Goal: Communication & Community: Participate in discussion

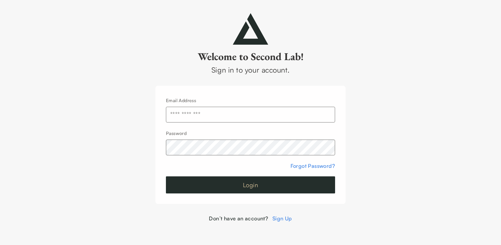
type input "**********"
click at [208, 188] on button "Login" at bounding box center [250, 184] width 169 height 17
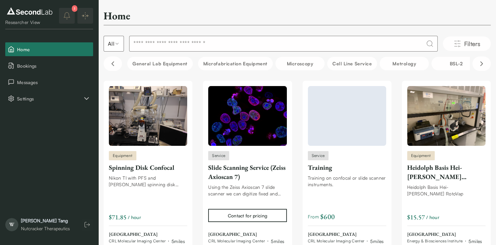
click at [106, 69] on div "General Lab equipment Microfabrication Equipment Microscopy Cell line service M…" at bounding box center [297, 63] width 387 height 16
click at [53, 79] on span "Messages" at bounding box center [53, 82] width 73 height 7
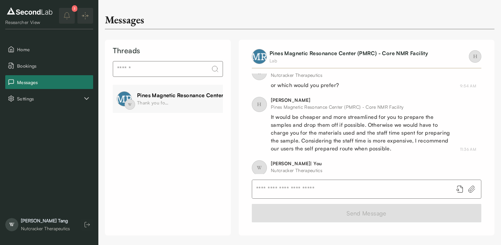
scroll to position [316, 0]
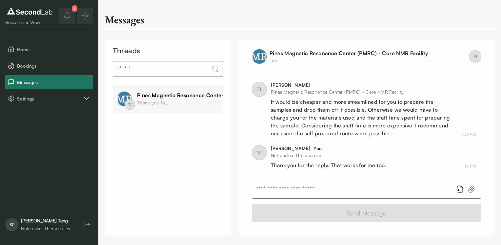
click at [471, 191] on icon at bounding box center [472, 189] width 6 height 7
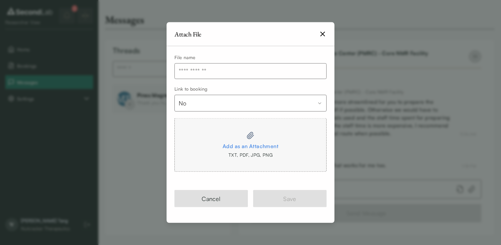
click at [320, 36] on icon "button" at bounding box center [323, 34] width 8 height 8
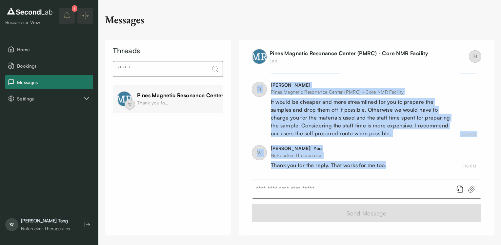
drag, startPoint x: 271, startPoint y: 103, endPoint x: 410, endPoint y: 167, distance: 152.5
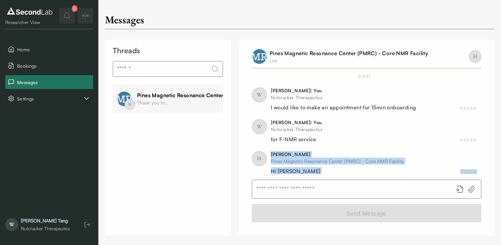
scroll to position [24, 0]
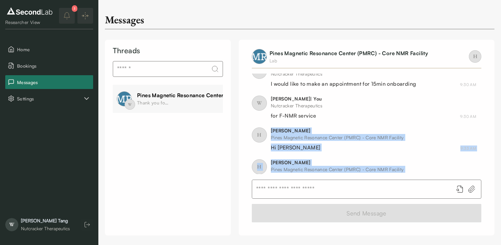
copy div "[PERSON_NAME] Pines Magnetic Resonance Center (PMRC) - Core NMR Facility Hi Wei…"
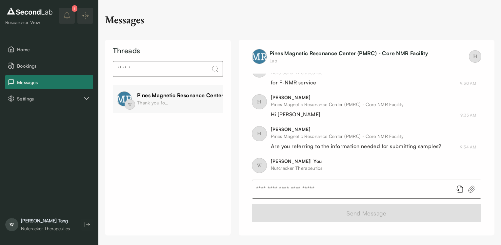
click at [193, 142] on div "Threads W Pines Magnetic Resonance Center (PMRC) - Core NMR Facility Thank you …" at bounding box center [168, 138] width 126 height 196
click at [117, 153] on div "Threads W Pines Magnetic Resonance Center (PMRC) - Core NMR Facility Thank you …" at bounding box center [168, 138] width 126 height 196
